Goal: Complete application form

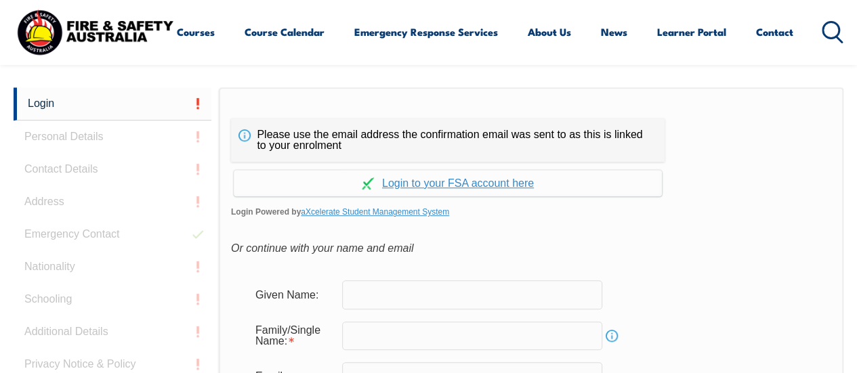
scroll to position [320, 0]
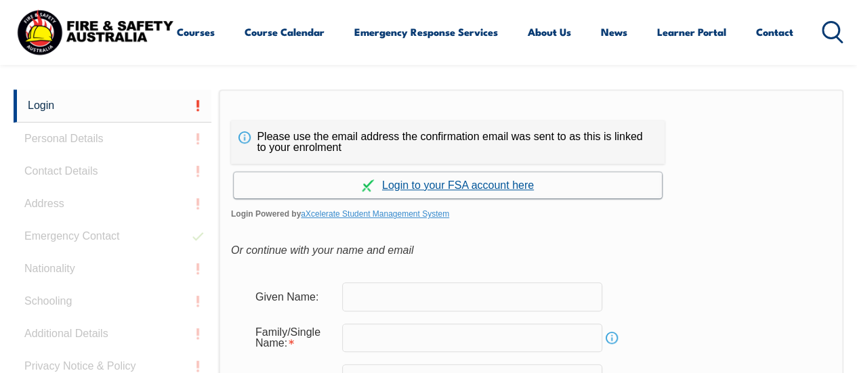
click at [460, 186] on link "Continue with aXcelerate" at bounding box center [448, 185] width 428 height 26
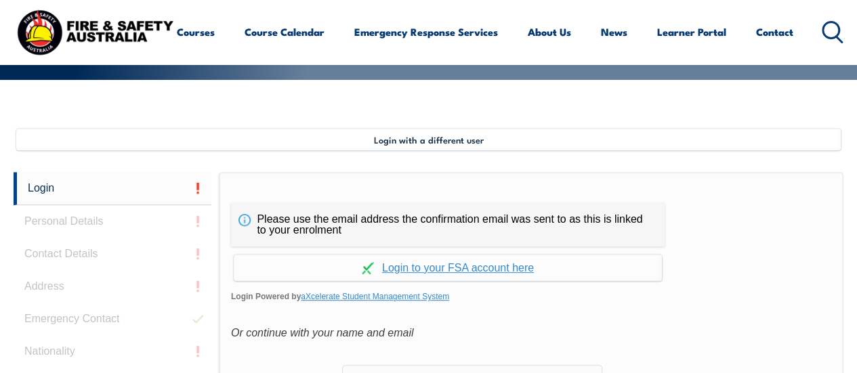
scroll to position [255, 0]
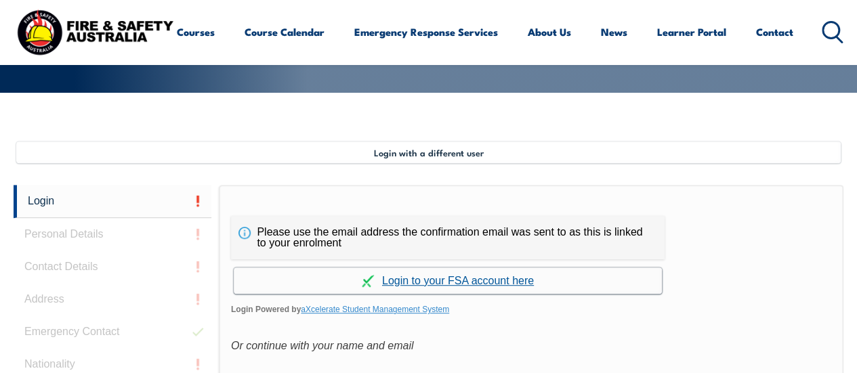
click at [508, 283] on link "Continue with aXcelerate" at bounding box center [448, 280] width 428 height 26
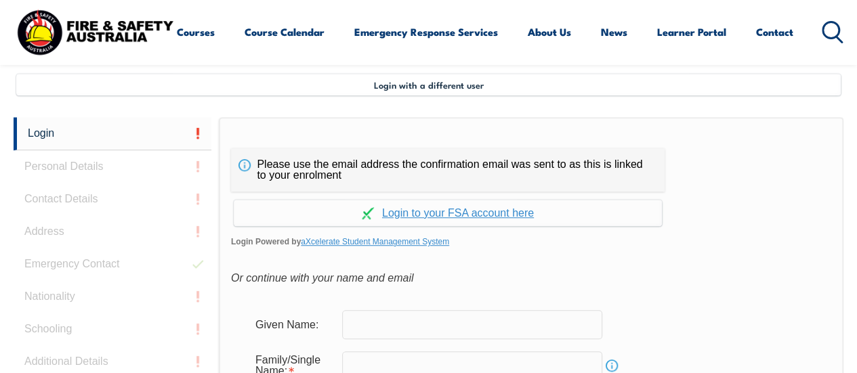
scroll to position [328, 0]
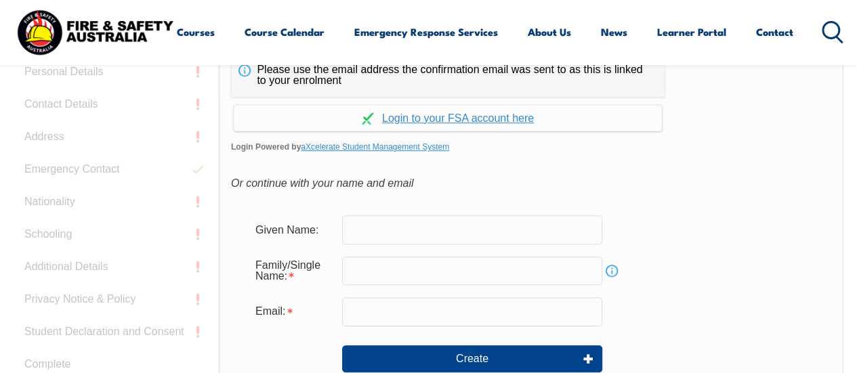
scroll to position [396, 0]
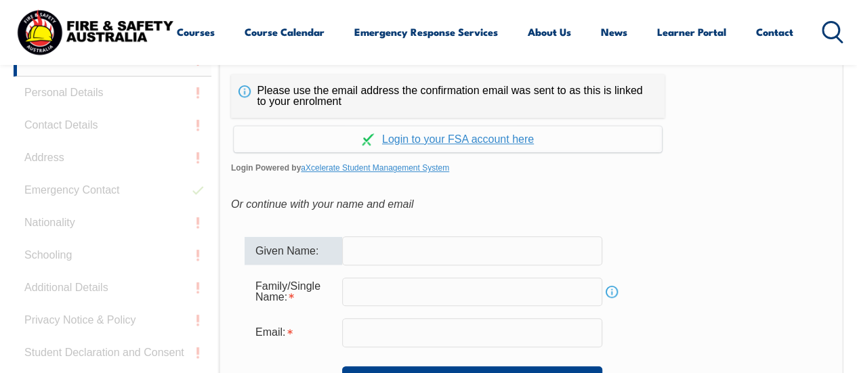
click at [389, 259] on input "text" at bounding box center [472, 250] width 260 height 28
type input "scott"
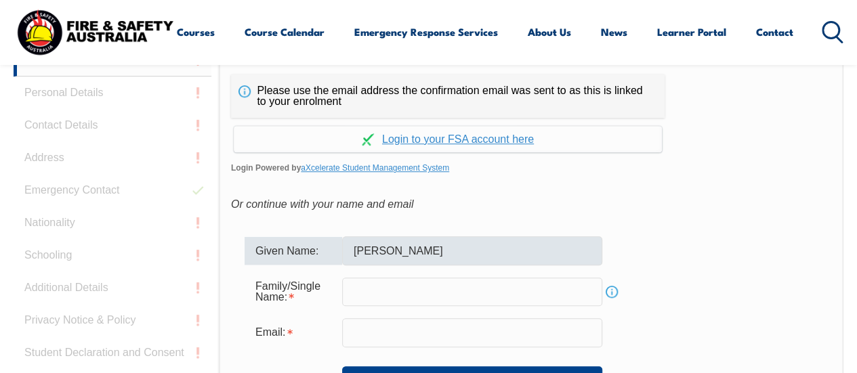
type input "newlands"
type input "snewlands@allianceairlines.com.au"
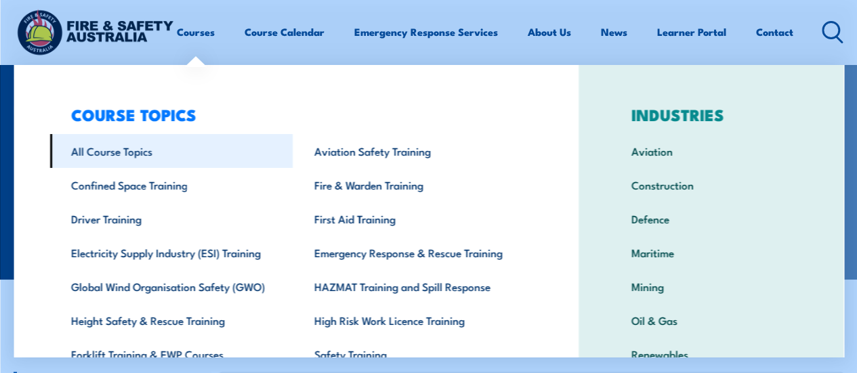
scroll to position [0, 0]
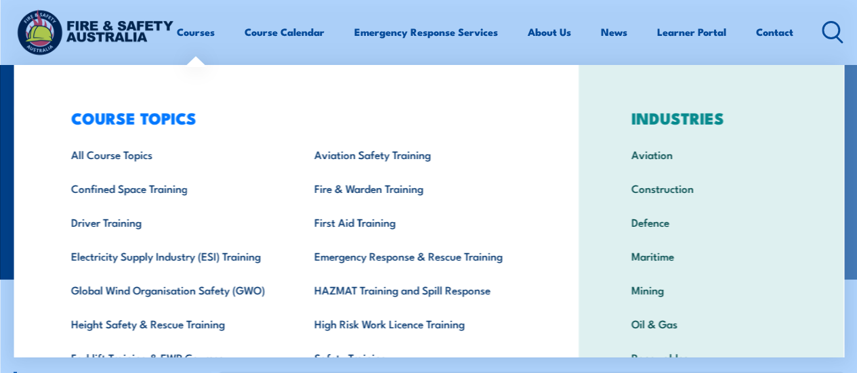
click at [251, 50] on div "Courses Course Calendar Emergency Response Services Services Overview Emergency…" at bounding box center [429, 31] width 830 height 53
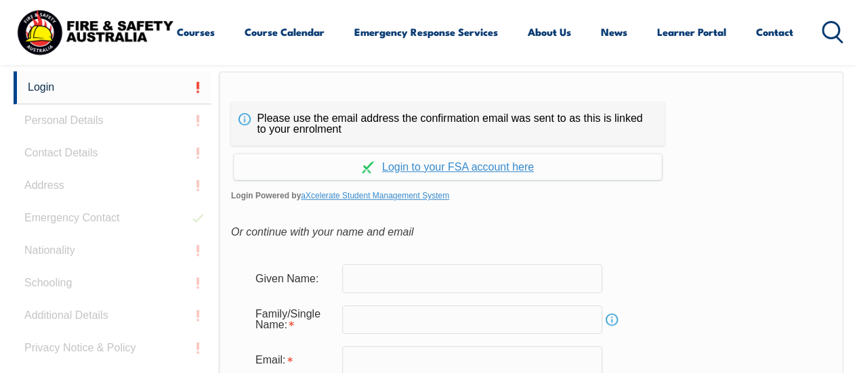
scroll to position [396, 0]
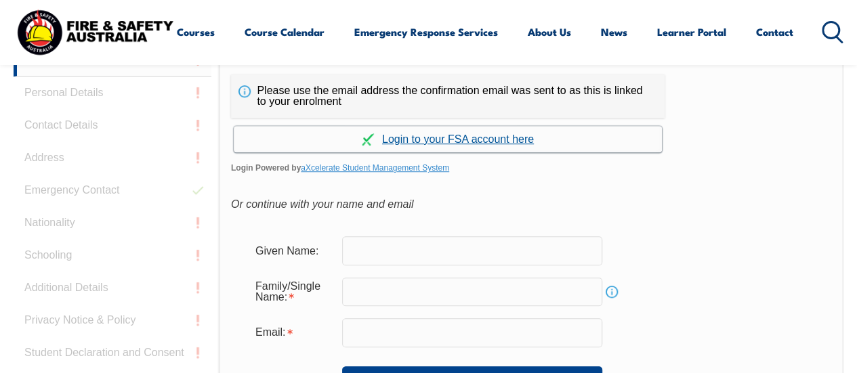
click at [503, 143] on link "Continue with aXcelerate" at bounding box center [448, 139] width 428 height 26
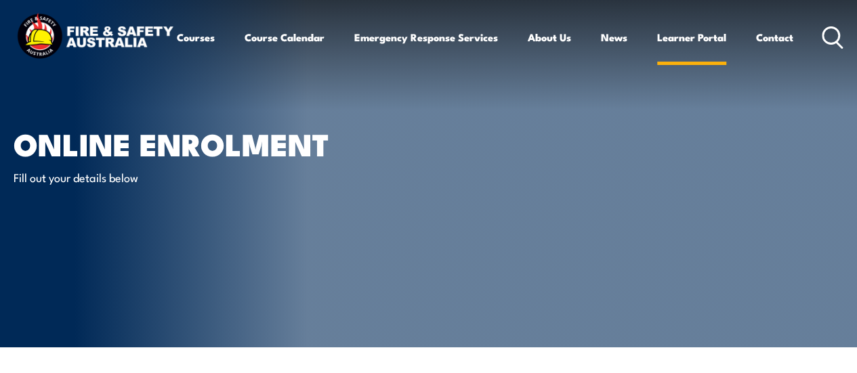
click at [657, 53] on link "Learner Portal" at bounding box center [691, 37] width 69 height 33
